Goal: Task Accomplishment & Management: Manage account settings

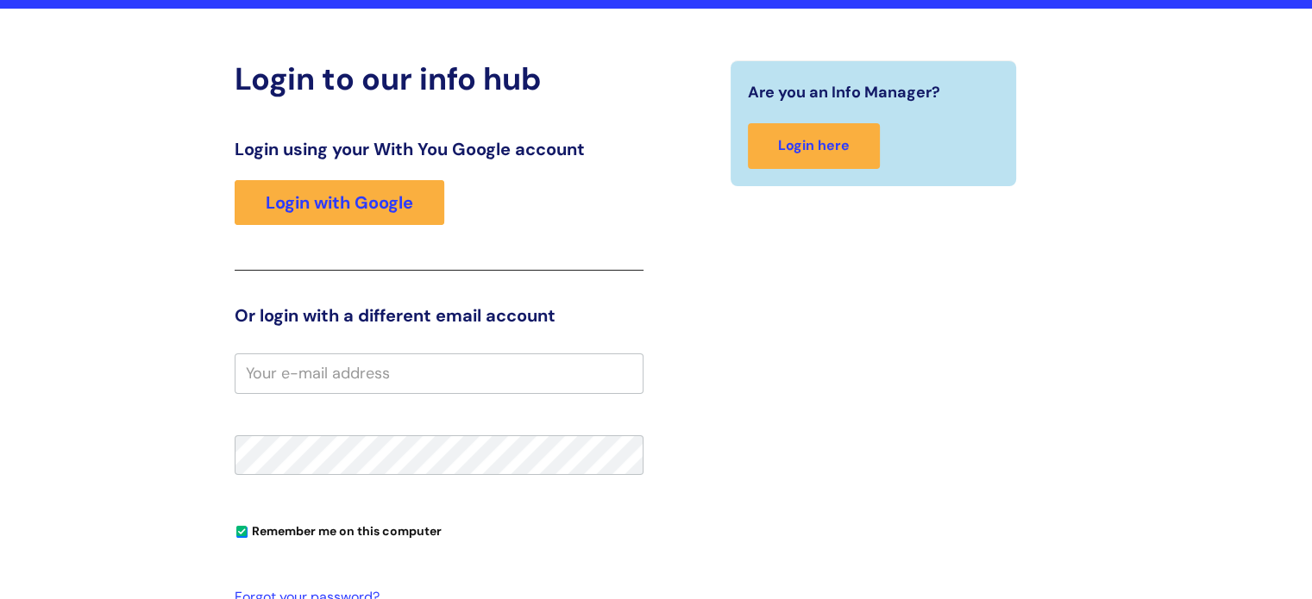
scroll to position [124, 0]
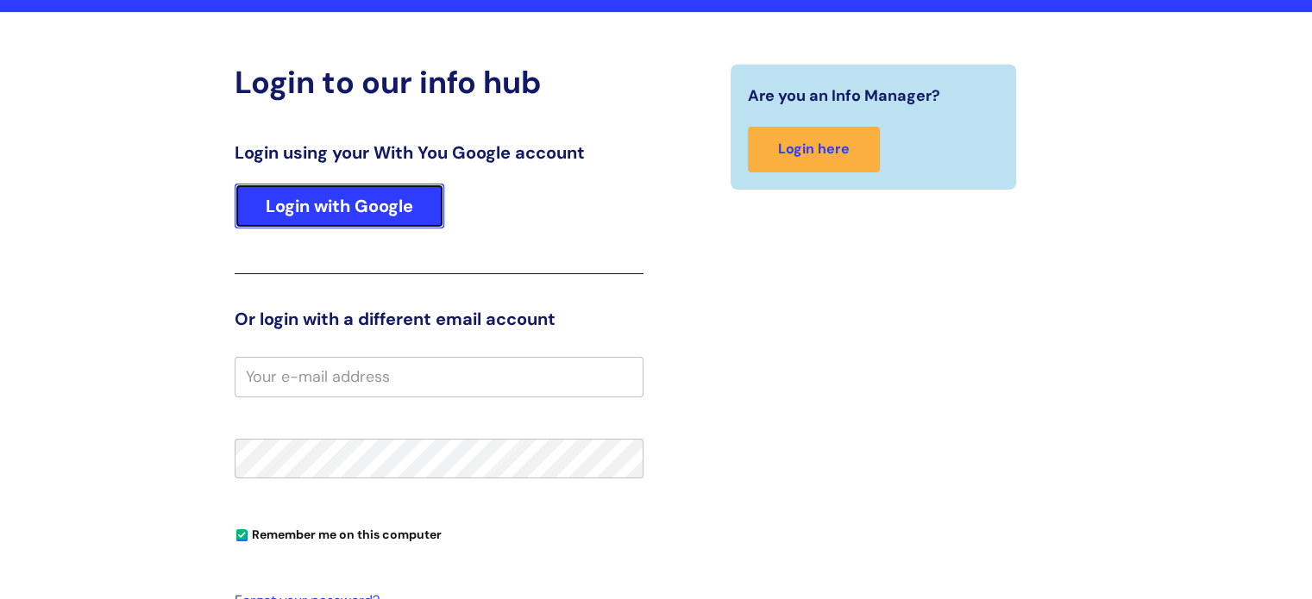
click at [357, 209] on link "Login with Google" at bounding box center [340, 206] width 210 height 45
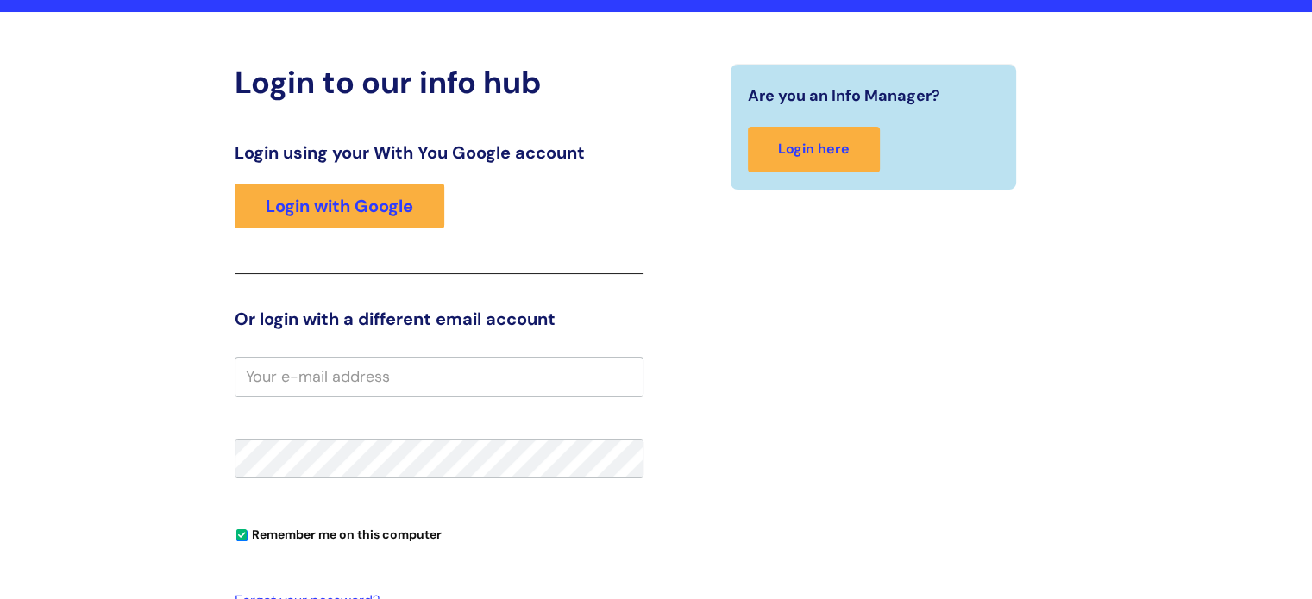
click at [258, 382] on input "email" at bounding box center [439, 377] width 409 height 40
type input "a"
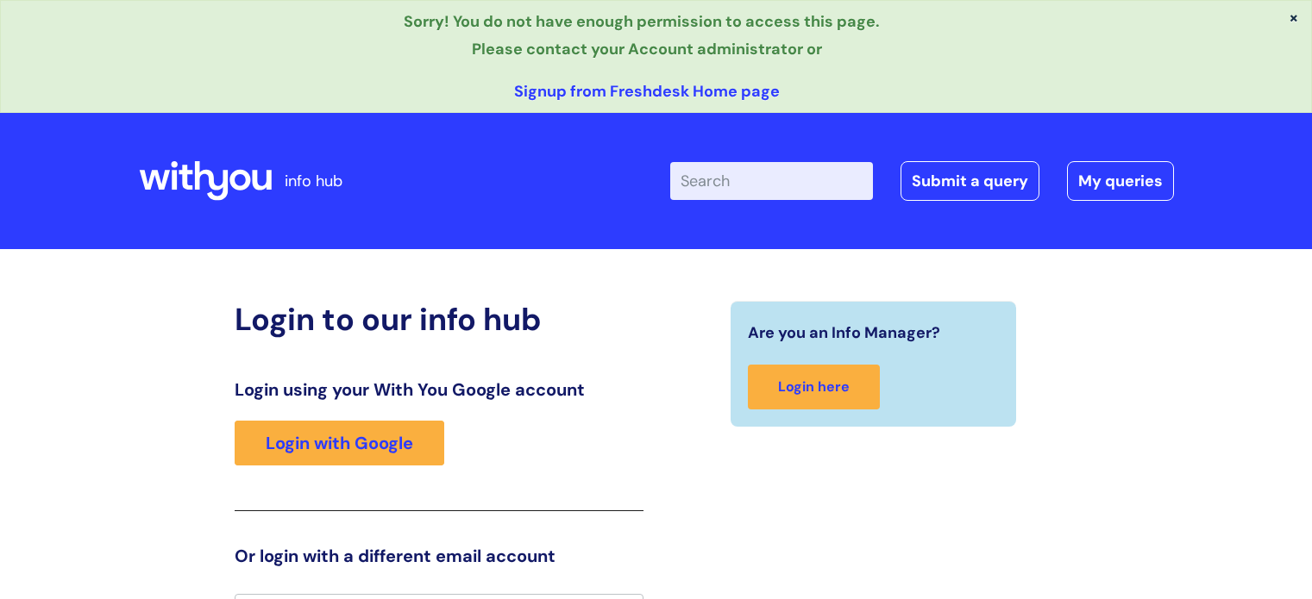
scroll to position [34, 0]
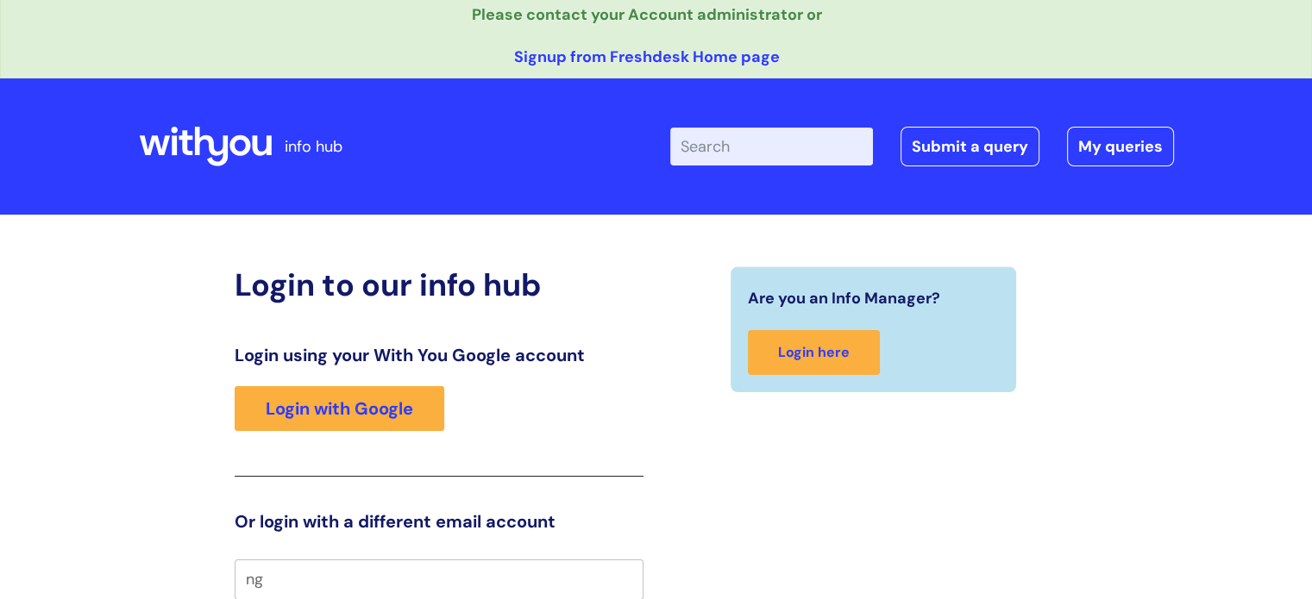
type input "n"
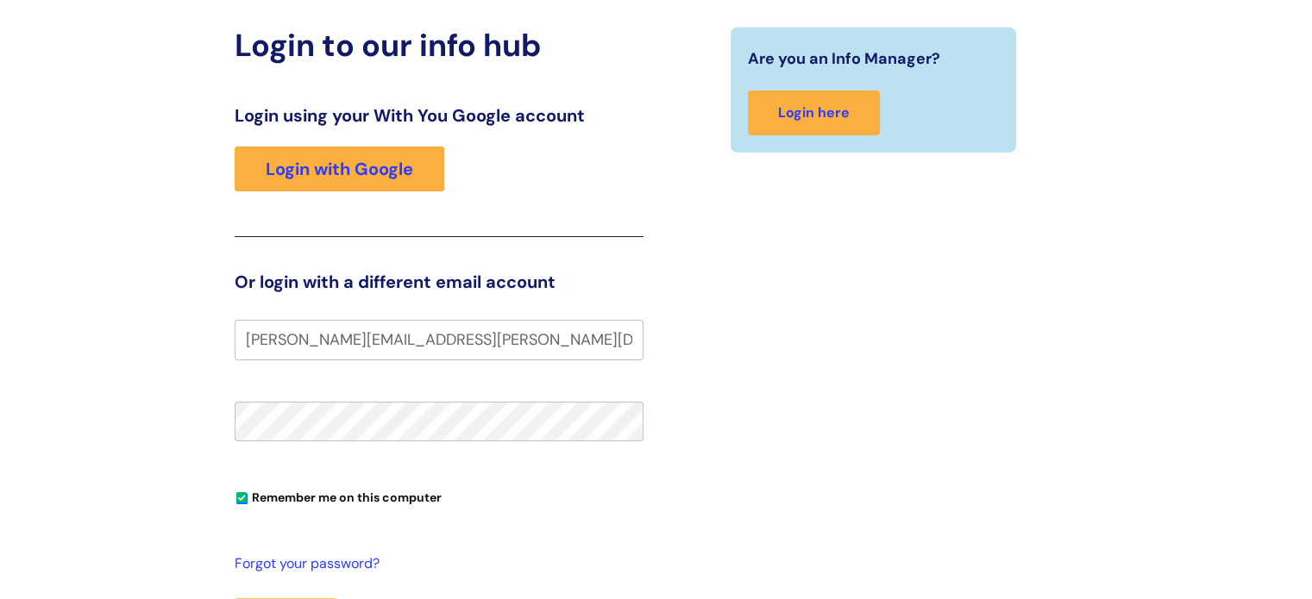
scroll to position [275, 0]
type input "angela.andrews@wearewithyou.org.uk"
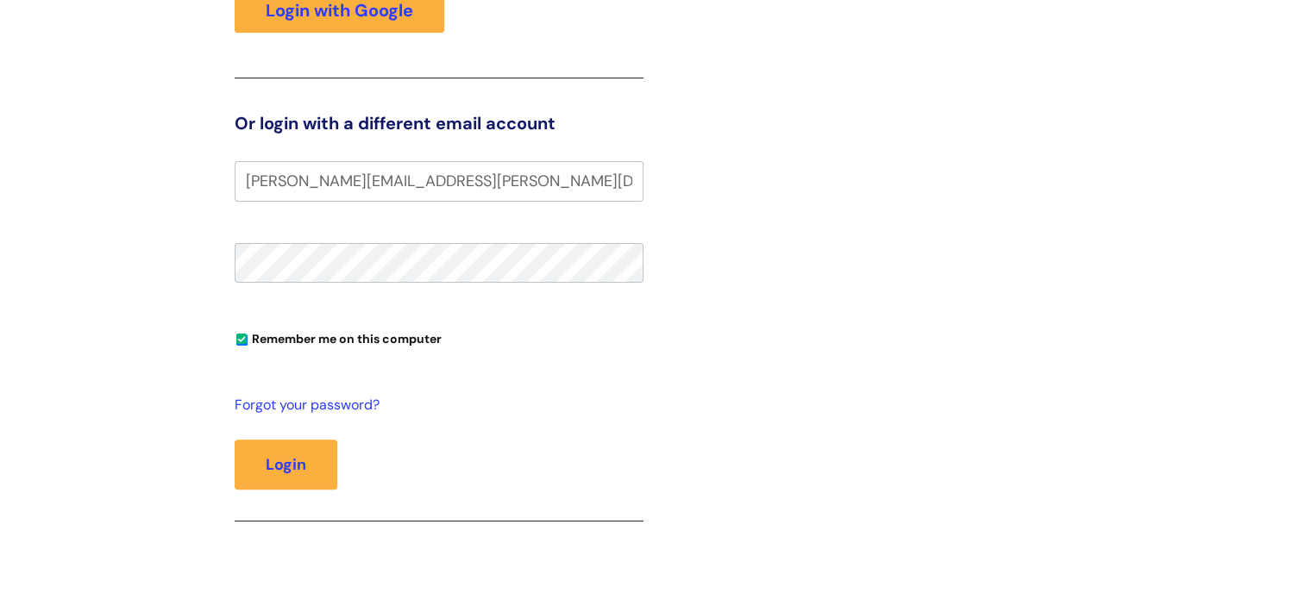
scroll to position [440, 0]
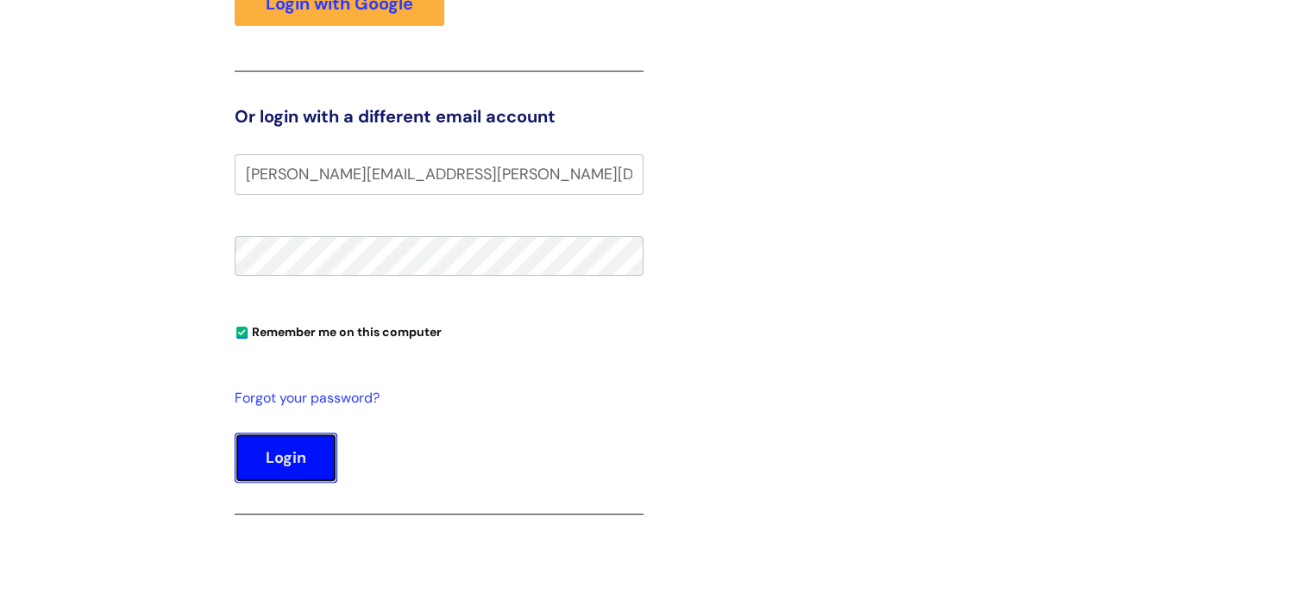
click at [299, 461] on button "Login" at bounding box center [286, 458] width 103 height 50
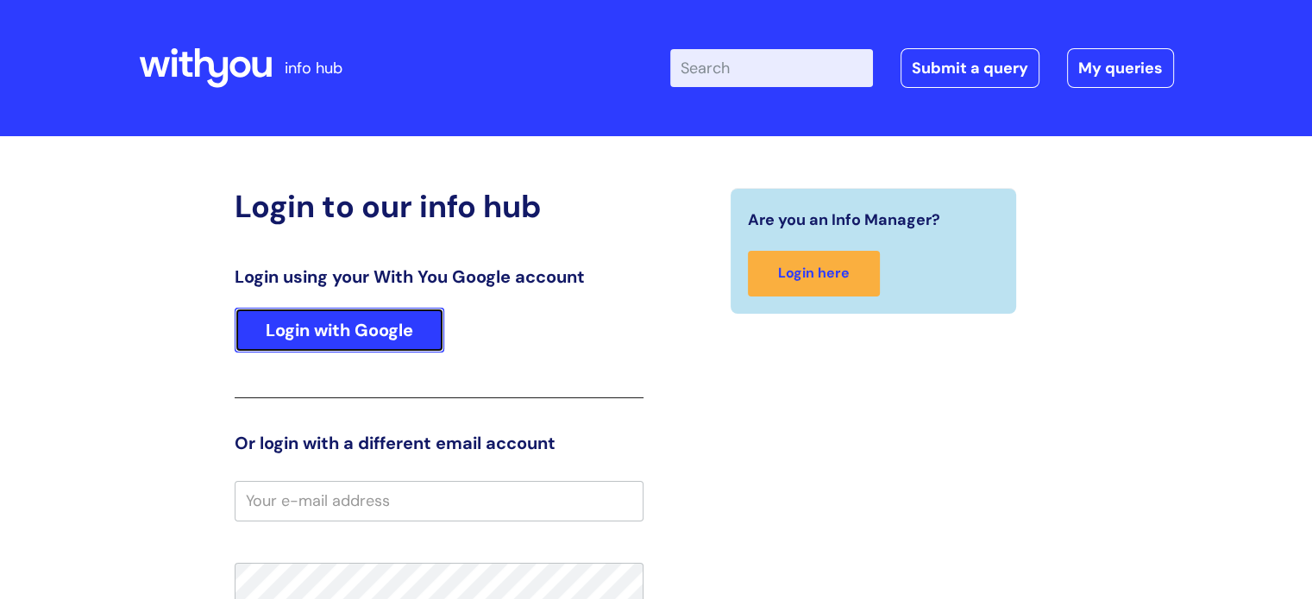
click at [307, 340] on link "Login with Google" at bounding box center [340, 330] width 210 height 45
